Goal: Use online tool/utility: Use online tool/utility

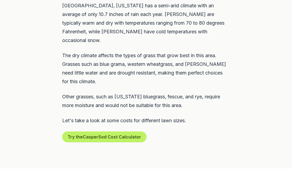
click at [136, 132] on button "Try the Casper Sod Cost Calculator" at bounding box center [104, 137] width 84 height 11
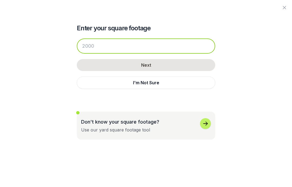
click at [131, 51] on input "number" at bounding box center [146, 45] width 139 height 15
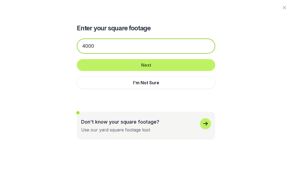
type input "4000"
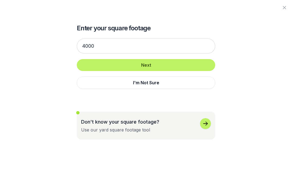
click at [191, 66] on button "Next" at bounding box center [146, 65] width 139 height 12
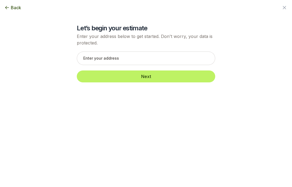
click at [18, 10] on span "Back" at bounding box center [16, 7] width 10 height 6
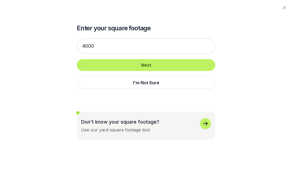
click at [287, 5] on icon "button" at bounding box center [284, 7] width 6 height 6
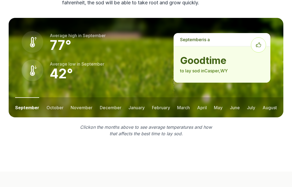
scroll to position [762, 0]
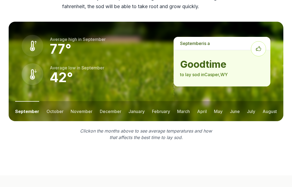
click at [163, 101] on button "february" at bounding box center [161, 111] width 18 height 20
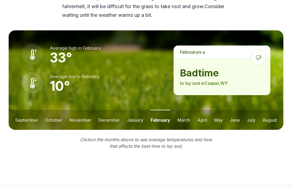
click at [182, 110] on button "march" at bounding box center [184, 120] width 13 height 20
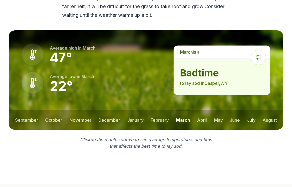
click at [204, 110] on button "april" at bounding box center [202, 120] width 10 height 20
click at [219, 110] on button "may" at bounding box center [218, 120] width 9 height 20
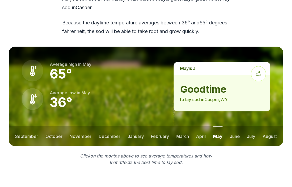
scroll to position [737, 0]
click at [237, 126] on button "june" at bounding box center [235, 136] width 10 height 20
click at [252, 126] on button "july" at bounding box center [251, 136] width 8 height 20
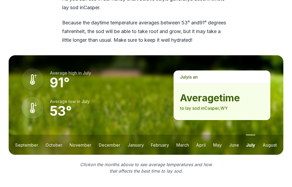
click at [269, 135] on button "august" at bounding box center [270, 145] width 14 height 20
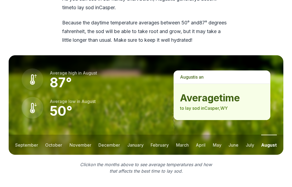
click at [25, 135] on button "september" at bounding box center [26, 145] width 23 height 20
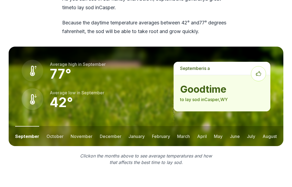
click at [233, 126] on button "june" at bounding box center [235, 136] width 10 height 20
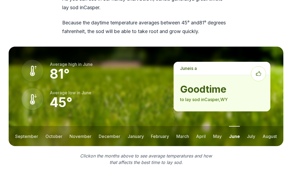
click at [216, 126] on button "may" at bounding box center [217, 136] width 9 height 20
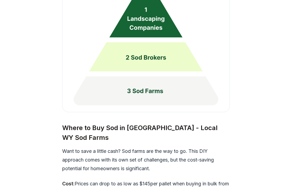
scroll to position [1456, 0]
